Goal: Information Seeking & Learning: Learn about a topic

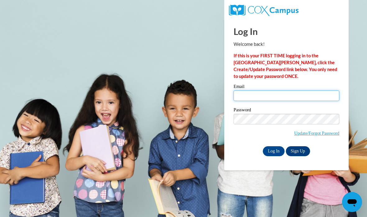
click at [268, 96] on input "Email" at bounding box center [287, 95] width 106 height 11
type input "[EMAIL_ADDRESS][DOMAIN_NAME]"
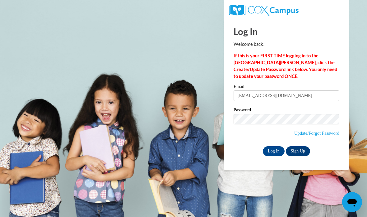
click at [276, 152] on input "Log In" at bounding box center [274, 151] width 22 height 10
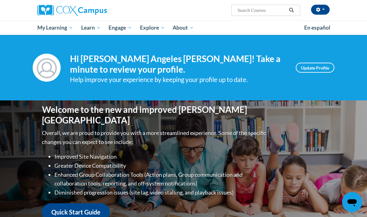
click at [0, 0] on span "My Course Progress" at bounding box center [0, 0] width 0 height 0
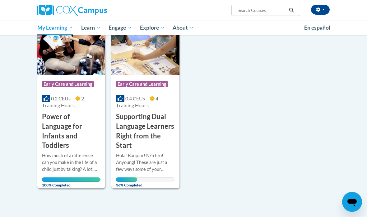
scroll to position [102, 0]
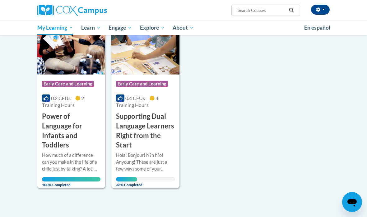
click at [152, 125] on h3 "Supporting Dual Language Learners Right from the Start" at bounding box center [145, 130] width 59 height 38
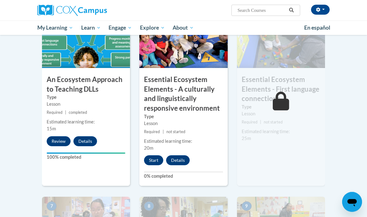
scroll to position [355, 0]
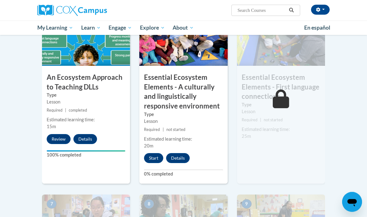
click at [154, 155] on button "Start" at bounding box center [153, 158] width 19 height 10
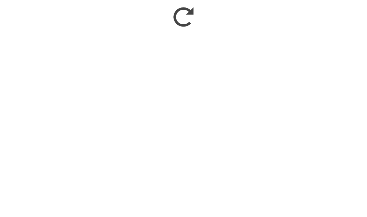
scroll to position [543, 0]
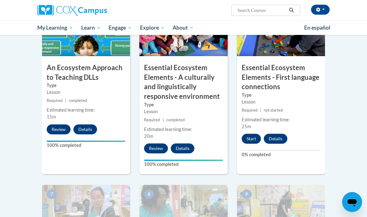
scroll to position [376, 0]
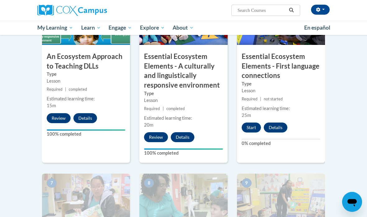
click at [251, 125] on button "Start" at bounding box center [251, 128] width 19 height 10
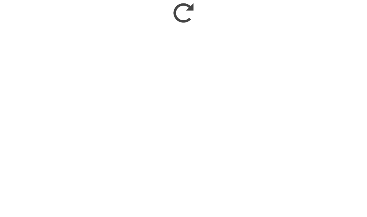
scroll to position [738, 0]
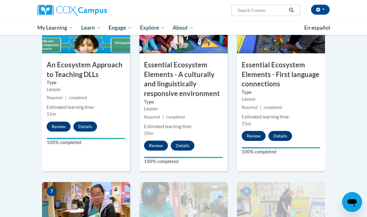
scroll to position [373, 0]
